Goal: Task Accomplishment & Management: Manage account settings

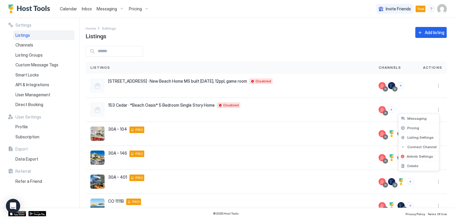
scroll to position [127, 0]
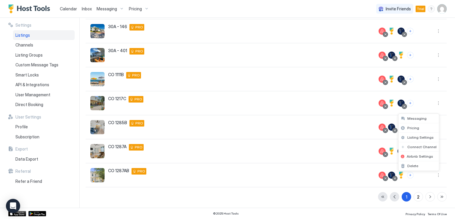
click at [351, 173] on div at bounding box center [227, 109] width 455 height 219
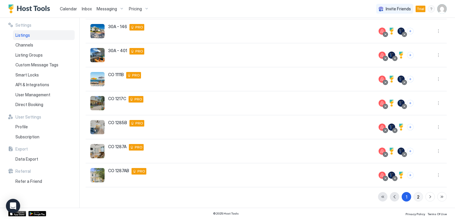
click at [416, 198] on button "2" at bounding box center [418, 196] width 9 height 9
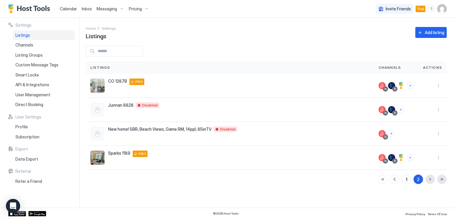
scroll to position [0, 0]
click at [28, 36] on span "Listings" at bounding box center [22, 35] width 15 height 5
click at [21, 35] on span "Listings" at bounding box center [22, 35] width 15 height 5
click at [439, 158] on button "More options" at bounding box center [438, 157] width 7 height 7
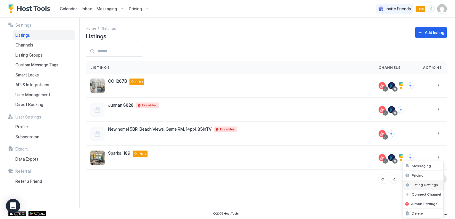
click at [417, 183] on span "Listing Settings" at bounding box center [425, 185] width 26 height 4
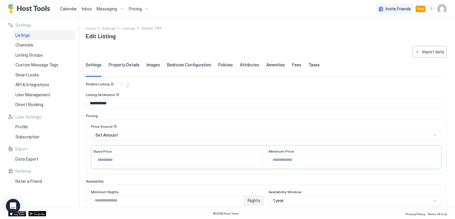
click at [127, 66] on span "Property Details" at bounding box center [124, 64] width 31 height 5
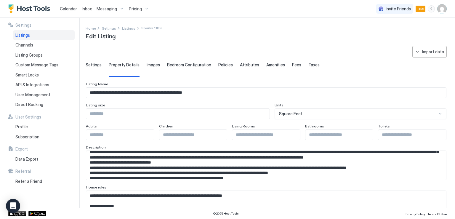
scroll to position [30, 0]
click at [178, 195] on textarea "Input Field" at bounding box center [264, 205] width 356 height 29
click at [90, 195] on textarea "Input Field" at bounding box center [264, 205] width 356 height 29
paste textarea "**********"
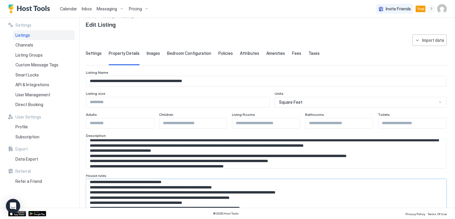
scroll to position [0, 0]
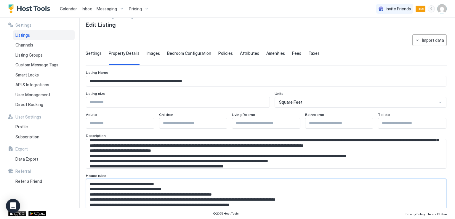
click at [128, 186] on textarea "Input Field" at bounding box center [264, 193] width 356 height 29
click at [129, 189] on textarea "Input Field" at bounding box center [264, 193] width 356 height 29
click at [149, 192] on textarea "Input Field" at bounding box center [264, 193] width 356 height 29
click at [135, 200] on textarea "Input Field" at bounding box center [264, 193] width 356 height 29
drag, startPoint x: 111, startPoint y: 198, endPoint x: 315, endPoint y: 200, distance: 203.1
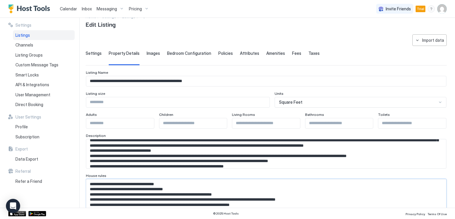
click at [315, 200] on textarea "Input Field" at bounding box center [264, 193] width 356 height 29
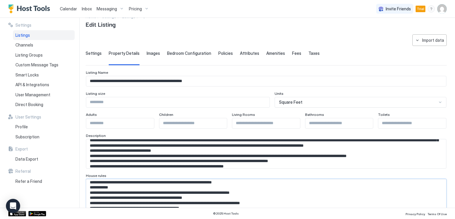
scroll to position [15, 0]
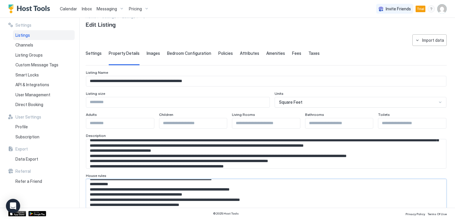
drag, startPoint x: 260, startPoint y: 204, endPoint x: 91, endPoint y: 184, distance: 170.2
click at [91, 184] on textarea "Input Field" at bounding box center [264, 193] width 356 height 29
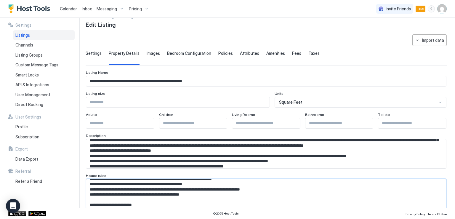
click at [116, 195] on textarea "Input Field" at bounding box center [264, 193] width 356 height 29
drag, startPoint x: 147, startPoint y: 194, endPoint x: 150, endPoint y: 193, distance: 3.3
click at [150, 193] on textarea "Input Field" at bounding box center [264, 193] width 356 height 29
click at [153, 200] on textarea "Input Field" at bounding box center [264, 193] width 356 height 29
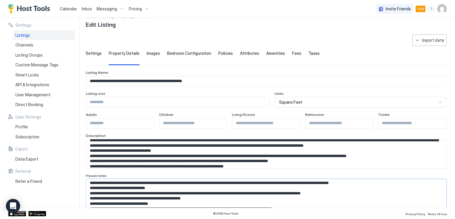
scroll to position [42, 0]
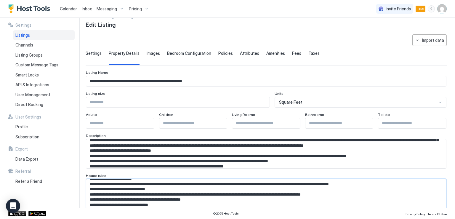
drag, startPoint x: 91, startPoint y: 200, endPoint x: 163, endPoint y: 183, distance: 74.0
click at [163, 183] on textarea "Input Field" at bounding box center [264, 193] width 356 height 29
click at [165, 198] on textarea "Input Field" at bounding box center [264, 193] width 356 height 29
drag, startPoint x: 156, startPoint y: 190, endPoint x: 91, endPoint y: 184, distance: 65.5
click at [91, 184] on textarea "Input Field" at bounding box center [264, 193] width 356 height 29
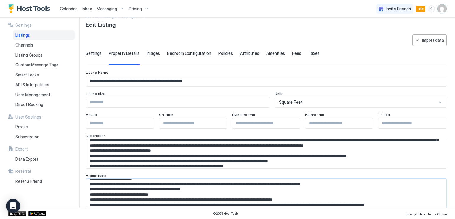
scroll to position [45, 0]
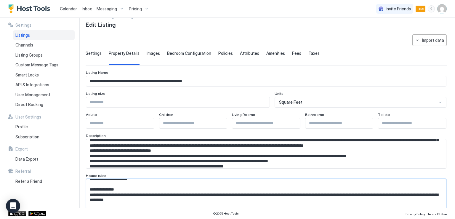
drag, startPoint x: 91, startPoint y: 200, endPoint x: 164, endPoint y: 195, distance: 73.4
click at [164, 195] on textarea "Input Field" at bounding box center [264, 193] width 356 height 29
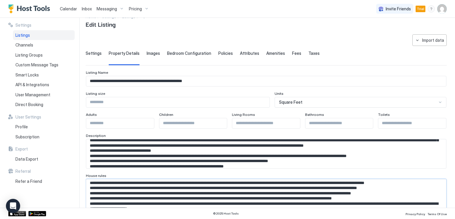
click at [167, 193] on textarea "Input Field" at bounding box center [264, 193] width 356 height 29
click at [212, 192] on textarea "Input Field" at bounding box center [264, 193] width 356 height 29
click at [213, 186] on textarea "Input Field" at bounding box center [264, 193] width 356 height 29
click at [218, 181] on textarea "Input Field" at bounding box center [264, 193] width 356 height 29
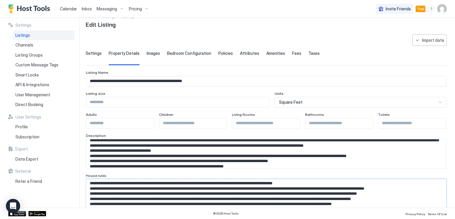
scroll to position [55, 0]
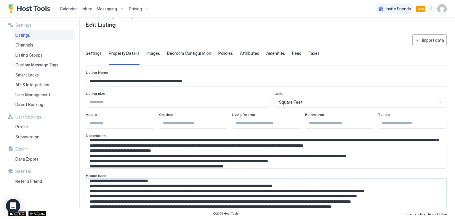
drag, startPoint x: 429, startPoint y: 181, endPoint x: 91, endPoint y: 189, distance: 338.4
click at [91, 189] on textarea "Input Field" at bounding box center [264, 193] width 356 height 29
click at [302, 195] on textarea "Input Field" at bounding box center [264, 193] width 356 height 29
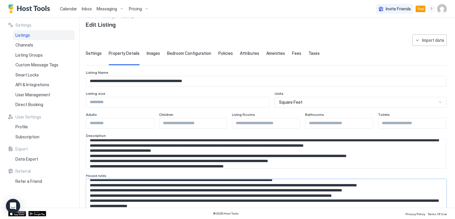
scroll to position [66, 0]
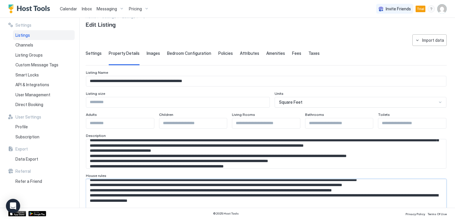
click at [397, 195] on textarea "Input Field" at bounding box center [264, 193] width 356 height 29
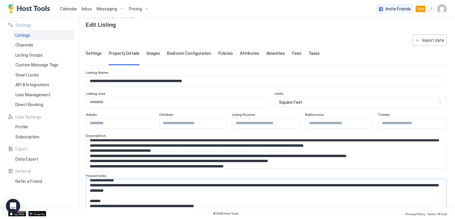
scroll to position [103, 0]
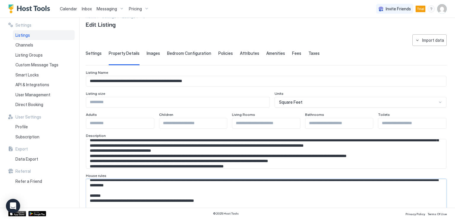
drag, startPoint x: 207, startPoint y: 200, endPoint x: 89, endPoint y: 194, distance: 118.1
click at [89, 194] on textarea "Input Field" at bounding box center [264, 193] width 356 height 29
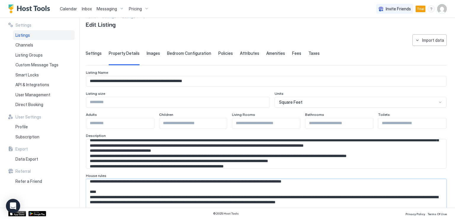
click at [129, 194] on textarea "Input Field" at bounding box center [264, 193] width 356 height 29
click at [196, 187] on textarea "Input Field" at bounding box center [264, 193] width 356 height 29
click at [222, 180] on textarea "Input Field" at bounding box center [264, 193] width 356 height 29
click at [270, 183] on textarea "Input Field" at bounding box center [264, 193] width 356 height 29
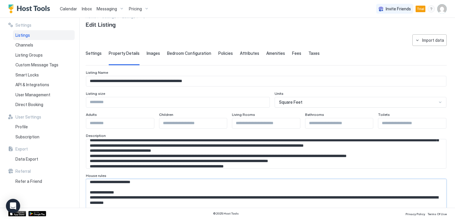
scroll to position [107, 0]
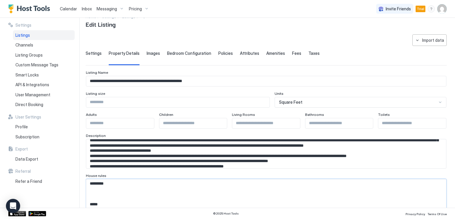
drag, startPoint x: 314, startPoint y: 181, endPoint x: 226, endPoint y: 205, distance: 91.7
click at [226, 205] on textarea "Input Field" at bounding box center [264, 193] width 356 height 29
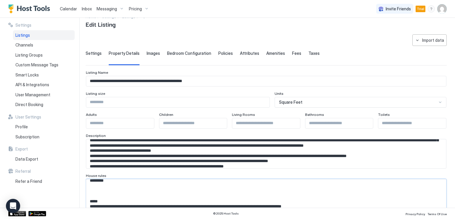
click at [95, 189] on textarea "Input Field" at bounding box center [264, 193] width 356 height 29
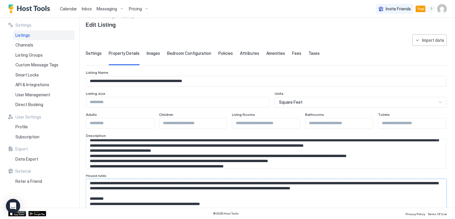
scroll to position [197, 0]
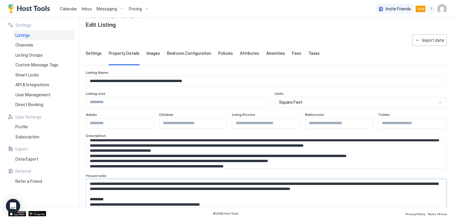
drag, startPoint x: 92, startPoint y: 183, endPoint x: 429, endPoint y: 189, distance: 336.9
click at [429, 189] on textarea "Input Field" at bounding box center [264, 193] width 356 height 29
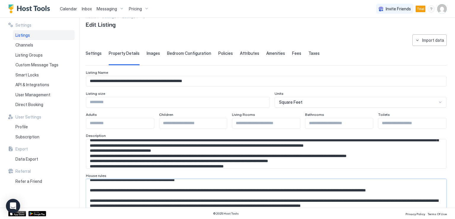
scroll to position [243, 0]
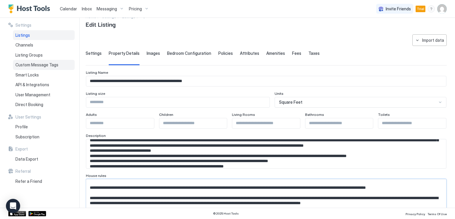
type textarea "**********"
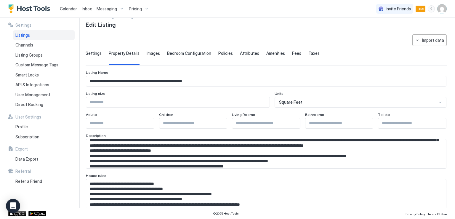
scroll to position [0, 0]
click at [131, 197] on textarea "Input Field" at bounding box center [264, 193] width 356 height 29
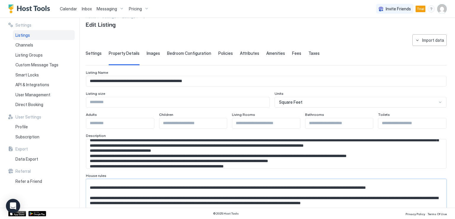
scroll to position [245, 0]
click at [125, 197] on textarea "Input Field" at bounding box center [264, 193] width 356 height 29
